Goal: Navigation & Orientation: Understand site structure

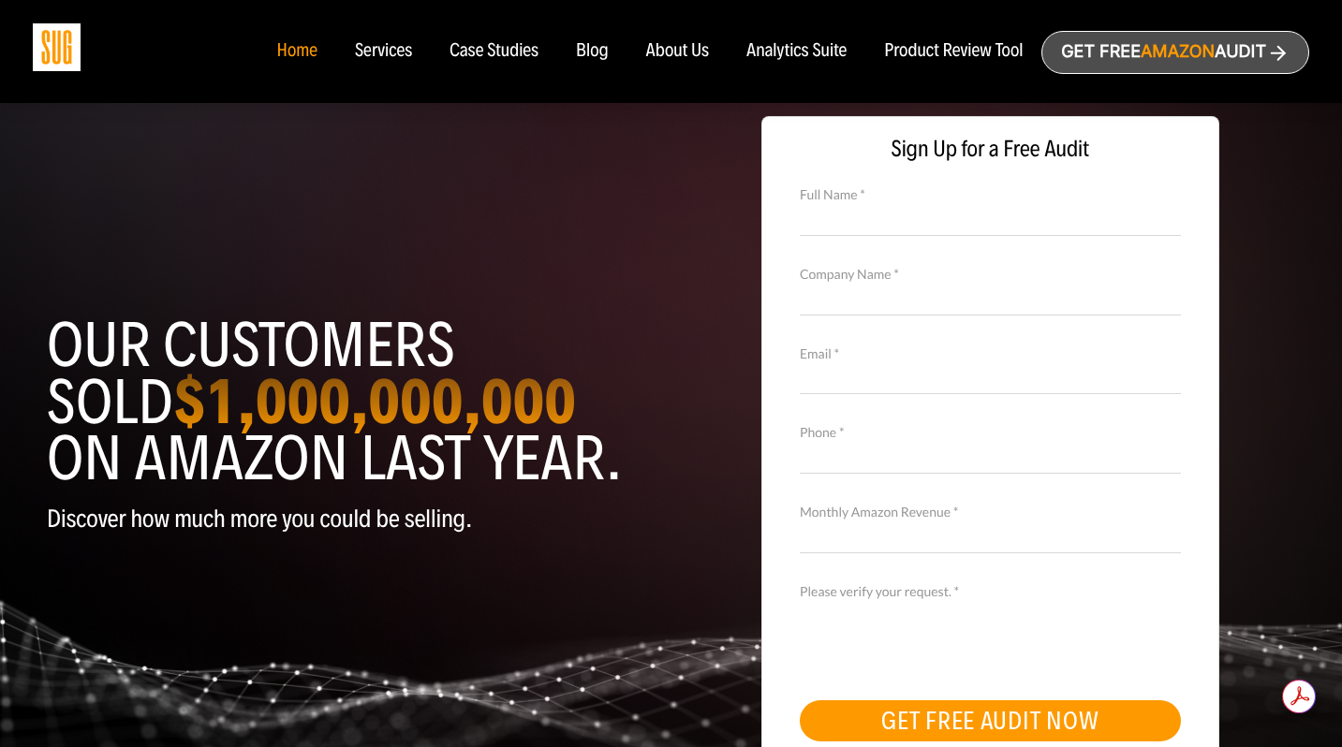
click at [500, 60] on div "Case Studies" at bounding box center [493, 51] width 89 height 21
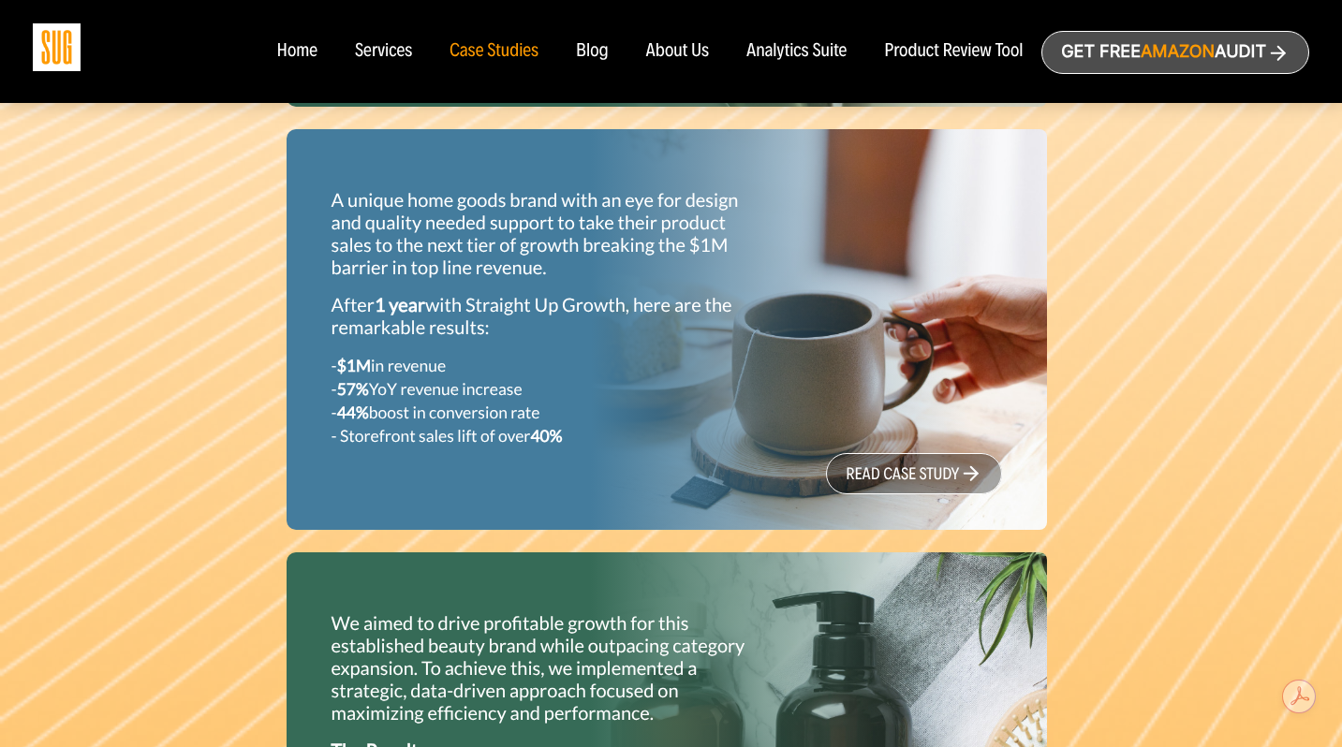
scroll to position [1122, 0]
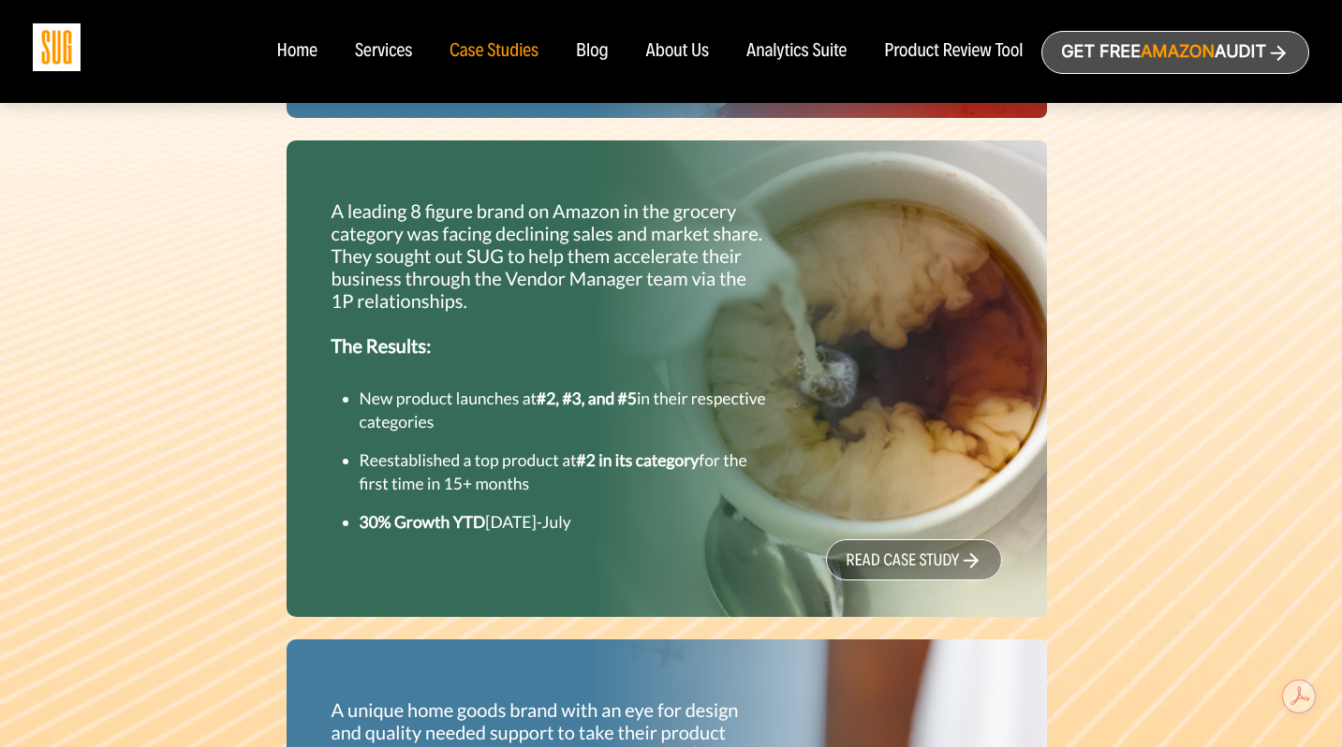
click at [698, 51] on div "About Us" at bounding box center [678, 51] width 64 height 21
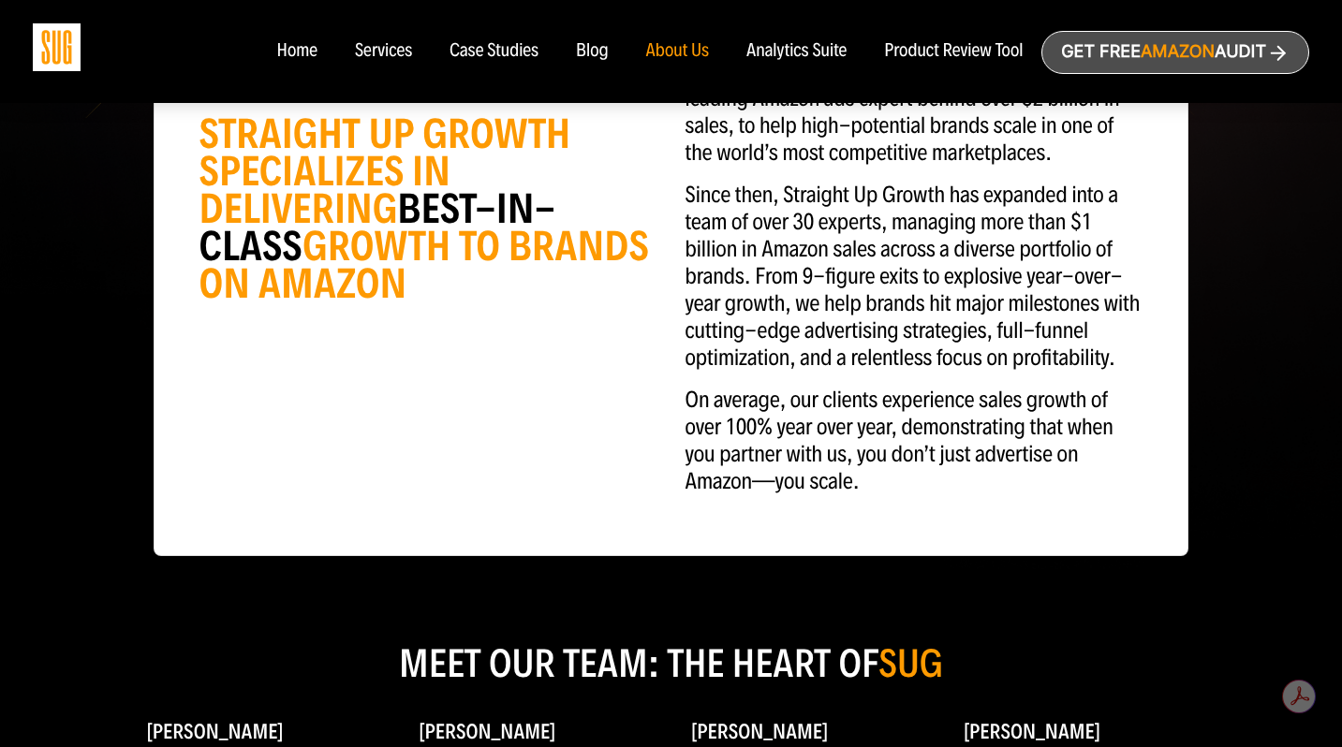
scroll to position [625, 0]
